Goal: Task Accomplishment & Management: Use online tool/utility

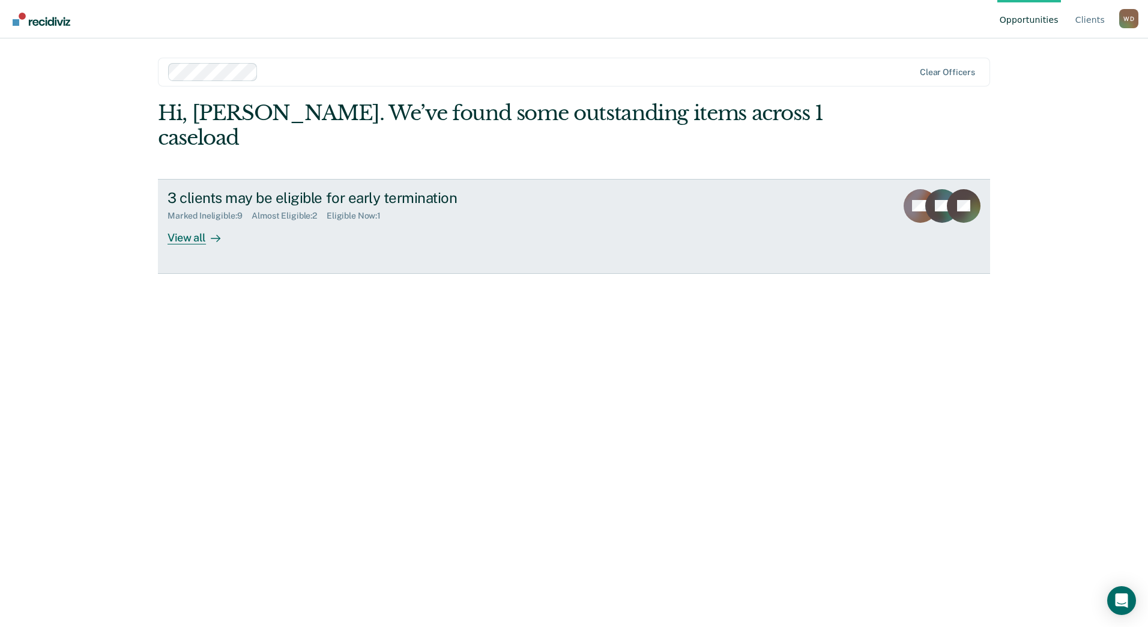
click at [175, 221] on div "View all" at bounding box center [200, 232] width 67 height 23
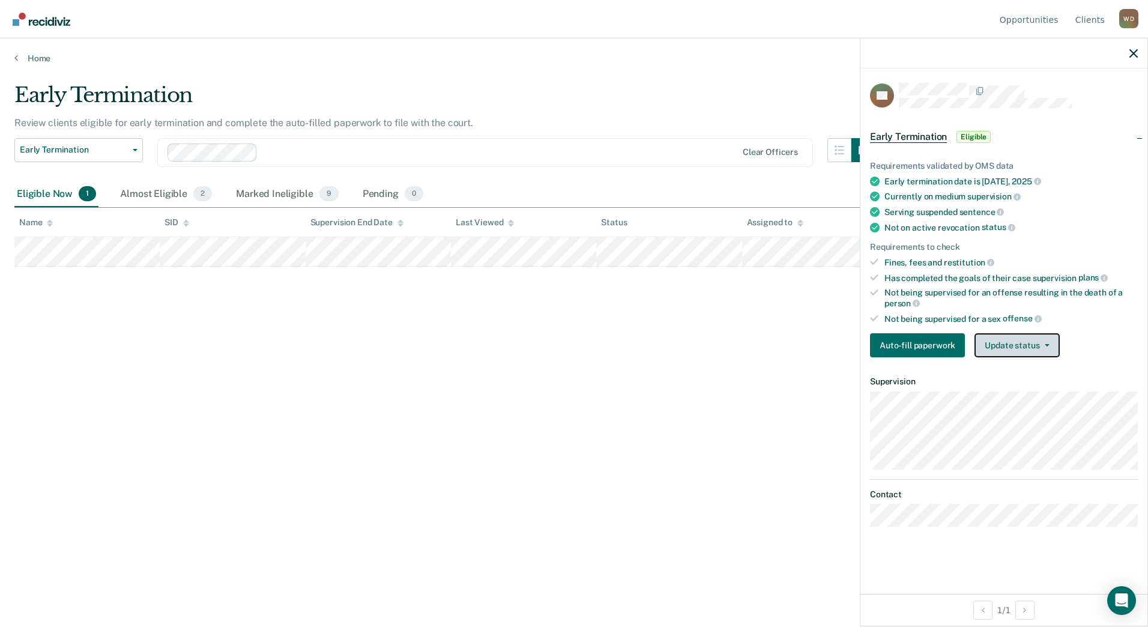
click at [1045, 353] on button "Update status" at bounding box center [1016, 345] width 85 height 24
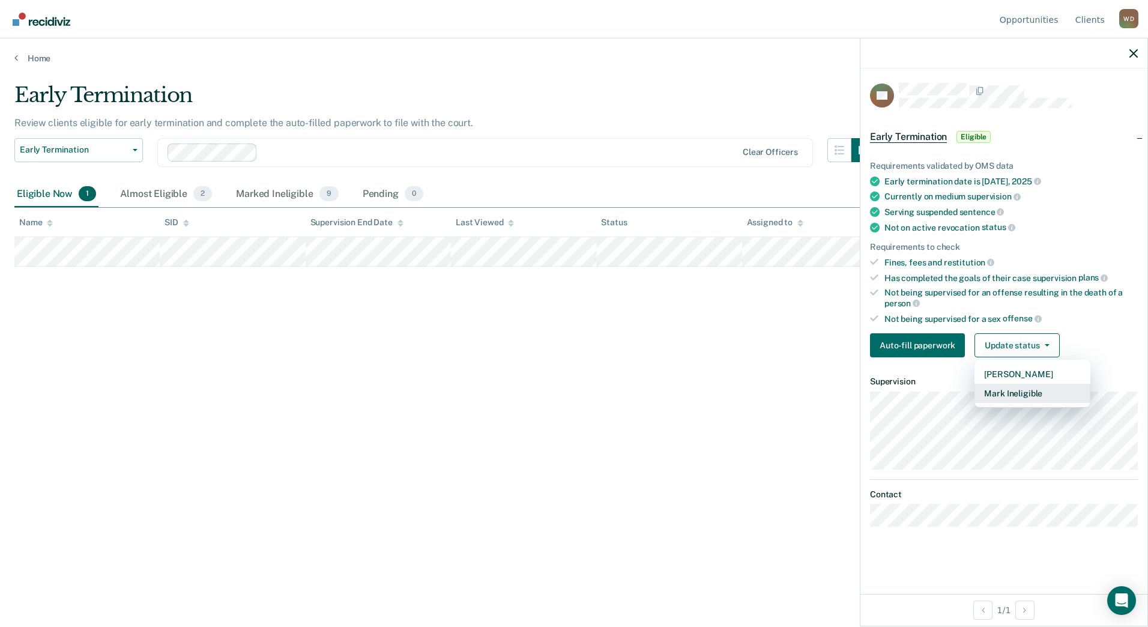
click at [1037, 388] on button "Mark Ineligible" at bounding box center [1032, 393] width 116 height 19
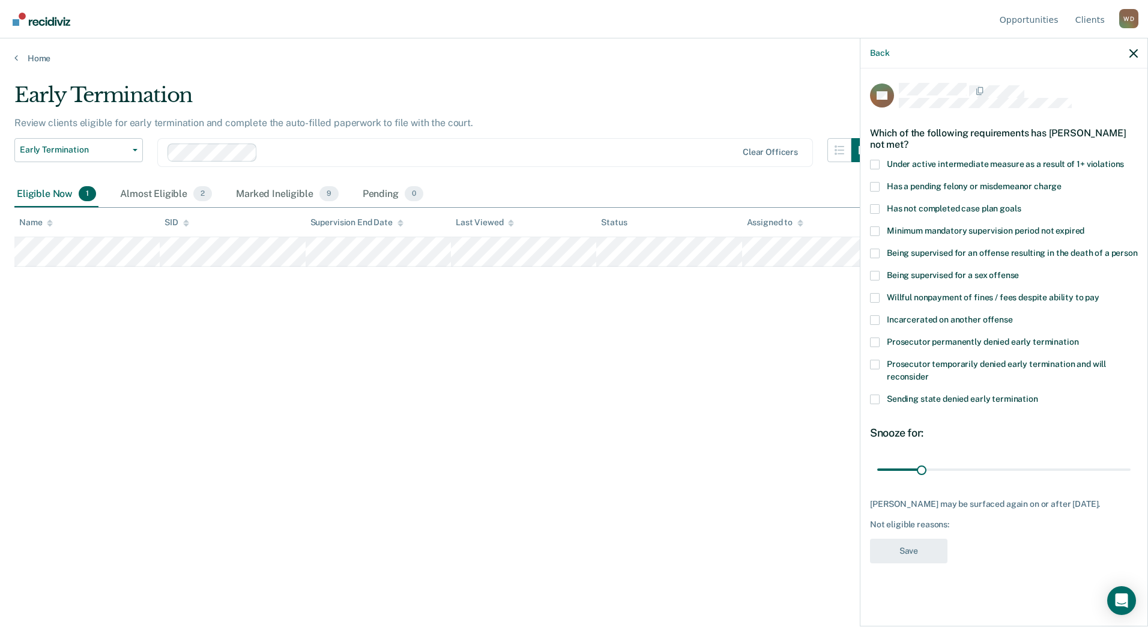
click at [963, 209] on span "Has not completed case plan goals" at bounding box center [954, 208] width 134 height 10
click at [1020, 204] on input "Has not completed case plan goals" at bounding box center [1020, 204] width 0 height 0
click at [966, 185] on span "Has a pending felony or misdemeanor charge" at bounding box center [974, 186] width 175 height 10
click at [1061, 182] on input "Has a pending felony or misdemeanor charge" at bounding box center [1061, 182] width 0 height 0
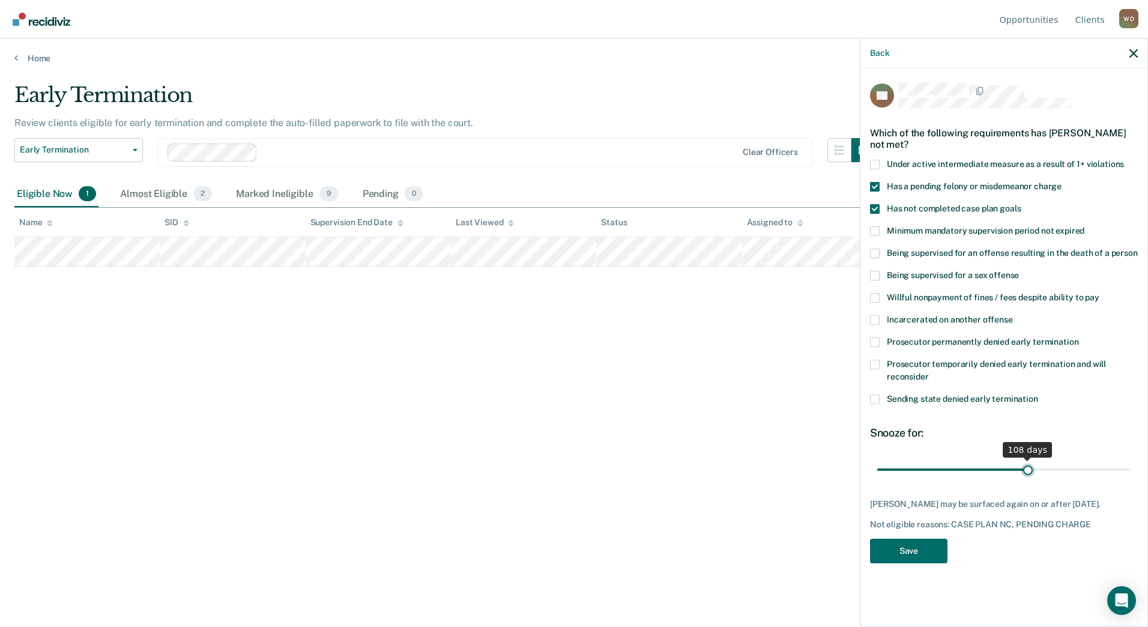
click at [1028, 467] on input "range" at bounding box center [1003, 469] width 253 height 21
drag, startPoint x: 1028, startPoint y: 467, endPoint x: 1068, endPoint y: 462, distance: 40.5
click at [1068, 462] on input "range" at bounding box center [1003, 469] width 253 height 21
drag, startPoint x: 1069, startPoint y: 469, endPoint x: 1268, endPoint y: 451, distance: 200.1
type input "180"
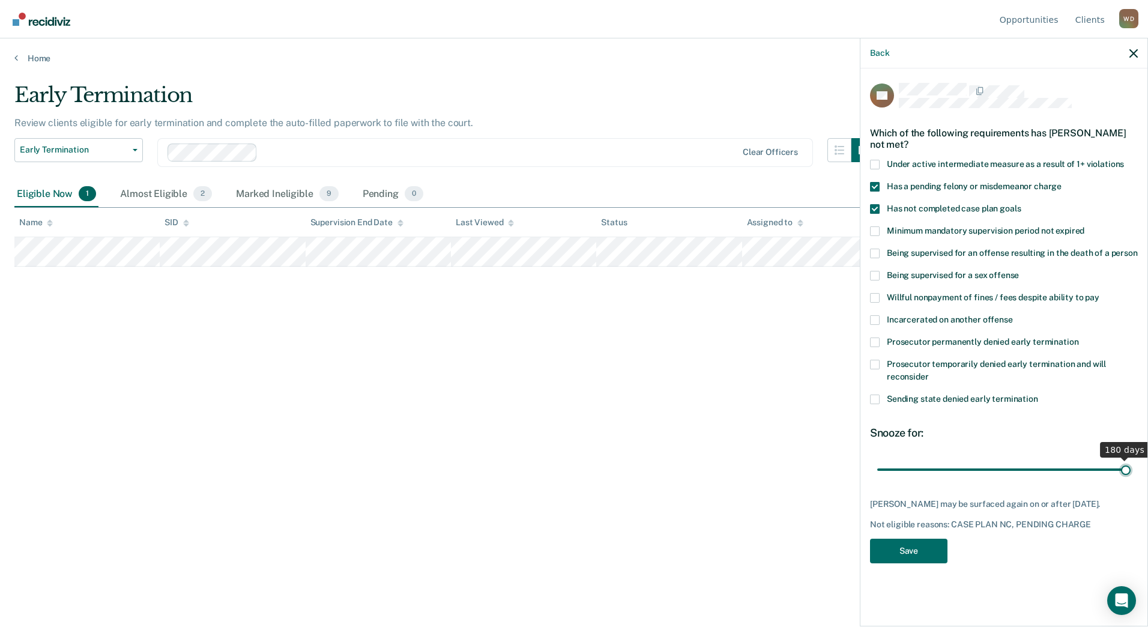
click at [1130, 459] on input "range" at bounding box center [1003, 469] width 253 height 21
click at [930, 551] on button "Save" at bounding box center [908, 550] width 77 height 25
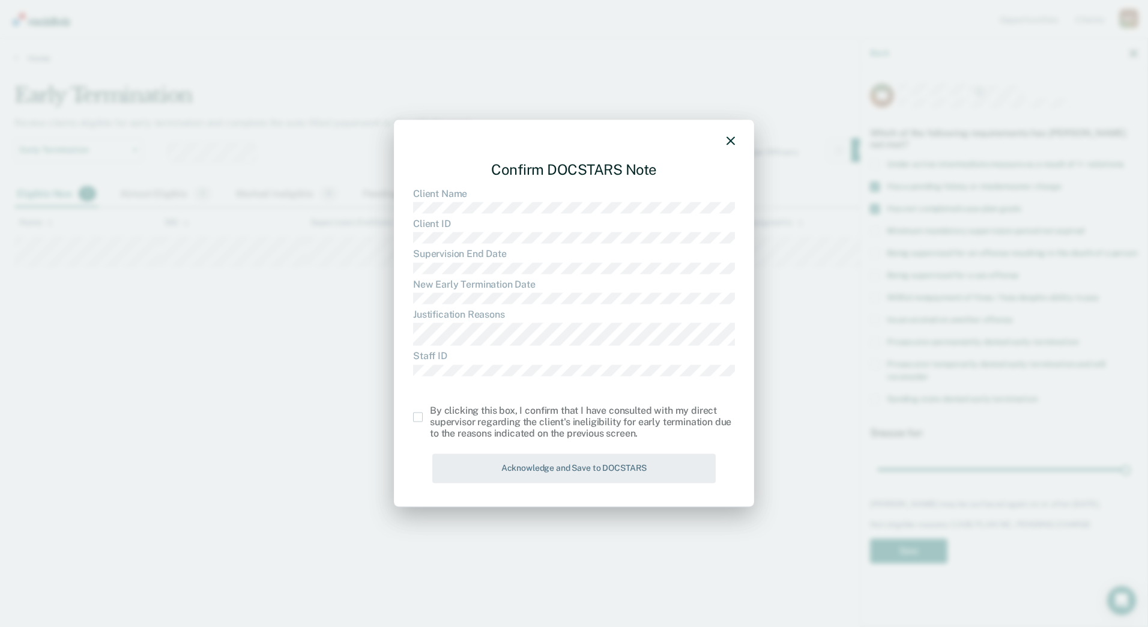
click at [478, 418] on div "By clicking this box, I confirm that I have consulted with my direct supervisor…" at bounding box center [582, 422] width 305 height 35
click at [418, 415] on span at bounding box center [418, 417] width 10 height 10
click at [430, 412] on input "checkbox" at bounding box center [430, 412] width 0 height 0
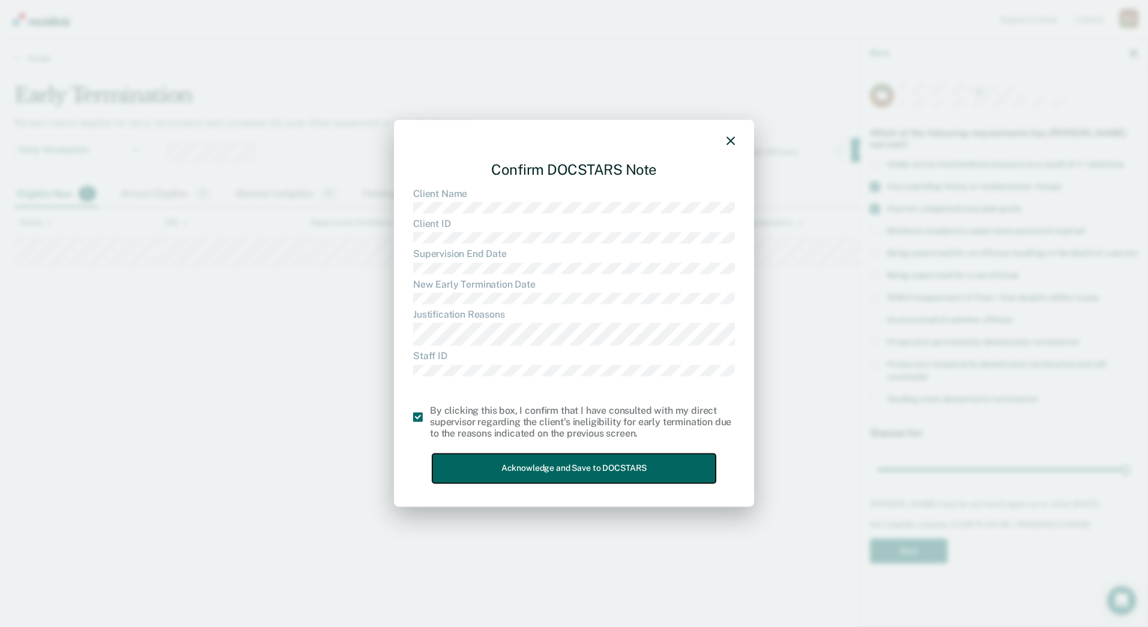
click at [490, 454] on button "Acknowledge and Save to DOCSTARS" at bounding box center [573, 468] width 283 height 29
